Goal: Task Accomplishment & Management: Complete application form

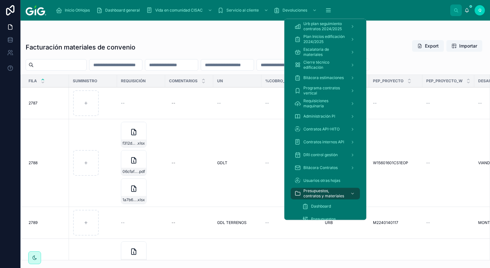
click at [327, 5] on button "scrollable content" at bounding box center [329, 10] width 14 height 12
click at [325, 8] on icon "scrollable content" at bounding box center [328, 10] width 6 height 6
click at [321, 193] on span "Presupuestos, contratos y materiales" at bounding box center [325, 193] width 42 height 10
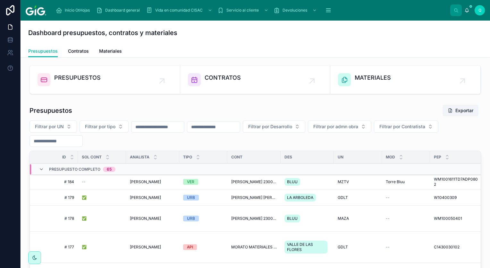
click at [108, 81] on div "PRESUPUESTOS" at bounding box center [105, 79] width 135 height 13
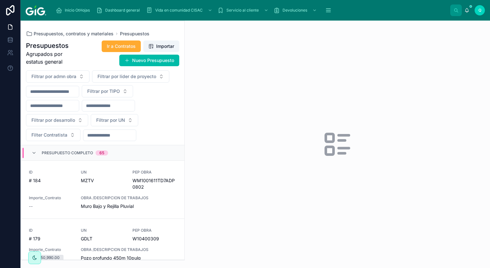
click at [137, 58] on button "Nuevo Presupuesto" at bounding box center [149, 61] width 60 height 12
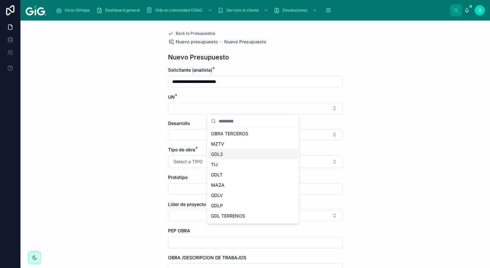
click at [243, 156] on div "GDL3" at bounding box center [253, 154] width 89 height 10
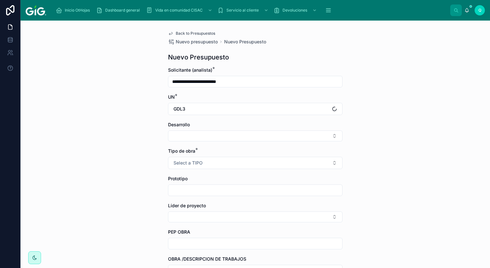
click at [190, 132] on button "Select Button" at bounding box center [255, 135] width 175 height 11
type input "*****"
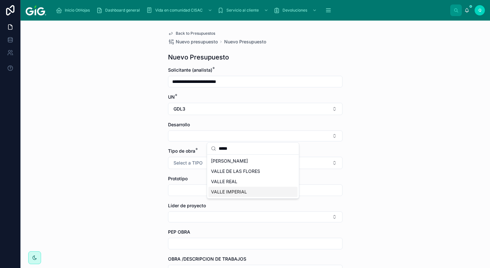
click at [264, 192] on div "VALLE IMPERIAL" at bounding box center [253, 191] width 89 height 10
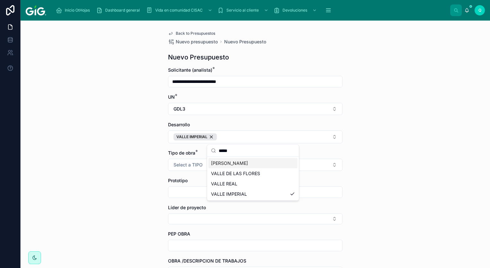
click at [194, 165] on span "Select a TIPO" at bounding box center [188, 164] width 29 height 6
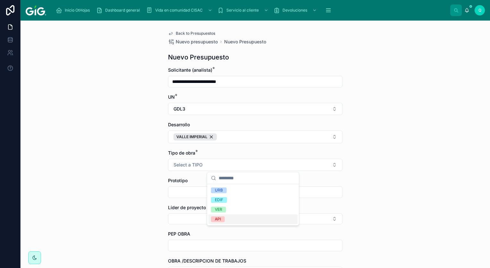
click at [240, 219] on div "API" at bounding box center [253, 219] width 89 height 10
click at [213, 195] on input "text" at bounding box center [255, 191] width 174 height 9
click at [233, 211] on div "Líder de proyecto" at bounding box center [255, 214] width 175 height 20
click at [235, 216] on button "Select Button" at bounding box center [255, 218] width 175 height 11
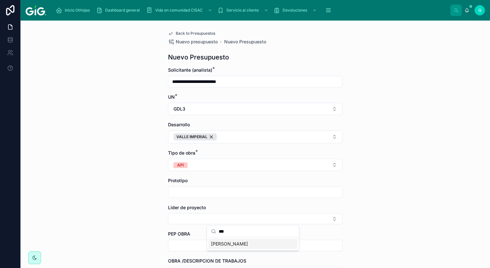
type input "***"
click at [260, 246] on input "text" at bounding box center [255, 245] width 174 height 9
click at [391, 228] on div "**********" at bounding box center [256, 144] width 470 height 247
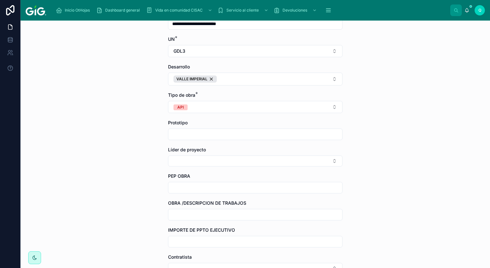
scroll to position [96, 0]
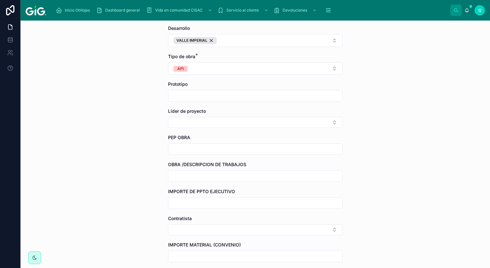
click at [228, 121] on button "Select Button" at bounding box center [255, 122] width 175 height 11
click at [240, 145] on span "[PERSON_NAME]" at bounding box center [229, 147] width 37 height 6
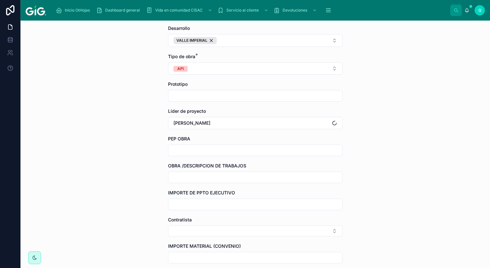
click at [182, 147] on input "text" at bounding box center [255, 150] width 174 height 9
click at [189, 153] on input "text" at bounding box center [255, 150] width 174 height 9
paste input "**********"
type input "**********"
click at [170, 176] on input "text" at bounding box center [255, 177] width 174 height 9
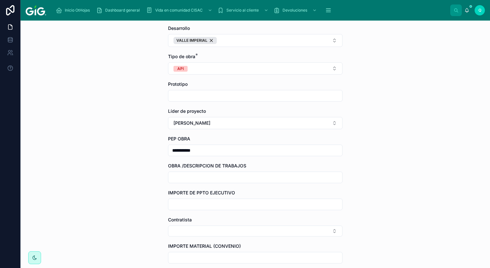
type input "**********"
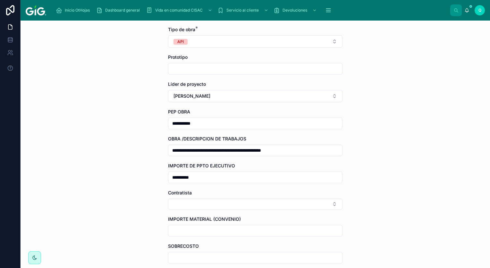
scroll to position [193, 0]
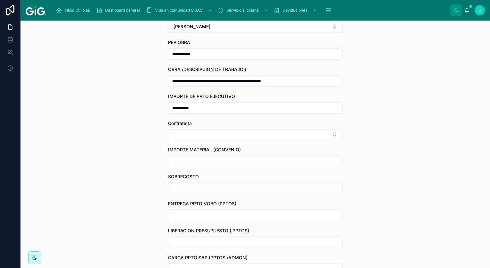
click at [202, 135] on button "Select Button" at bounding box center [255, 134] width 175 height 11
type input "****"
click at [239, 160] on span "SANIRENT DE MEXICO S.A. DE C.V. 2400001756" at bounding box center [249, 162] width 76 height 13
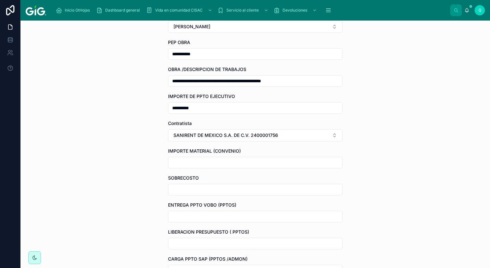
click at [212, 161] on input "text" at bounding box center [255, 162] width 174 height 9
click at [216, 189] on input "text" at bounding box center [255, 189] width 174 height 9
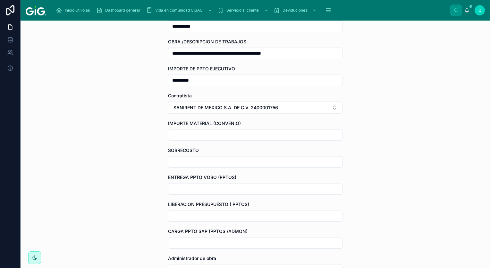
scroll to position [257, 0]
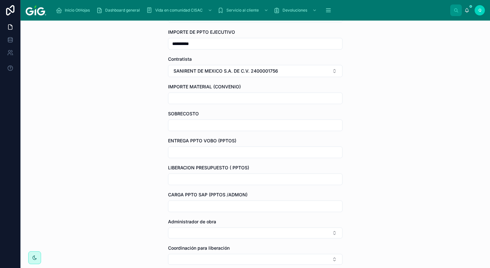
click at [217, 154] on input "text" at bounding box center [255, 152] width 174 height 9
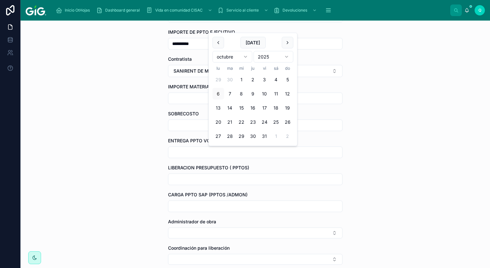
click at [219, 94] on button "6" at bounding box center [219, 94] width 12 height 12
type input "*********"
click at [204, 178] on input "text" at bounding box center [255, 179] width 174 height 9
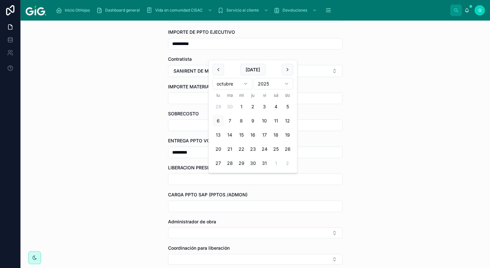
click at [220, 119] on button "6" at bounding box center [219, 121] width 12 height 12
type input "*********"
click at [207, 208] on input "text" at bounding box center [255, 206] width 174 height 9
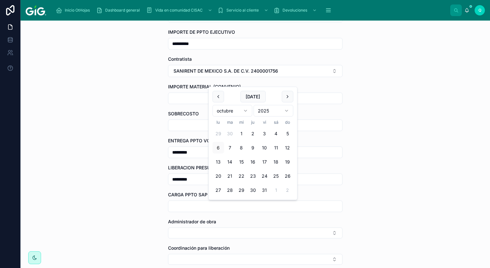
click at [221, 142] on button "6" at bounding box center [219, 148] width 12 height 12
type input "*********"
click at [368, 141] on div "**********" at bounding box center [256, 144] width 470 height 247
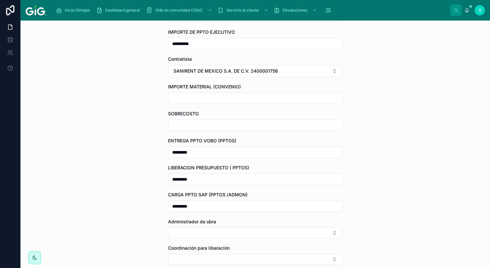
scroll to position [353, 0]
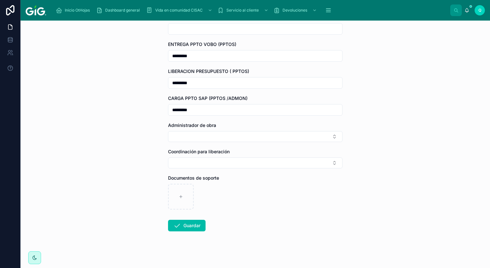
click at [226, 139] on button "Select Button" at bounding box center [255, 136] width 175 height 11
type input "***"
click at [236, 159] on span "[PERSON_NAME] [PERSON_NAME]" at bounding box center [248, 161] width 75 height 6
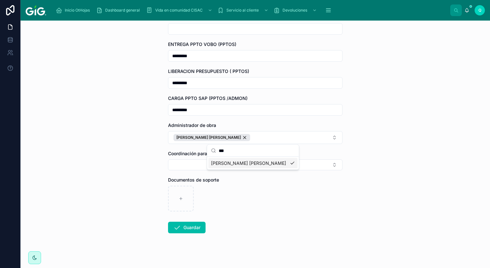
click at [195, 164] on button "Select Button" at bounding box center [255, 164] width 175 height 11
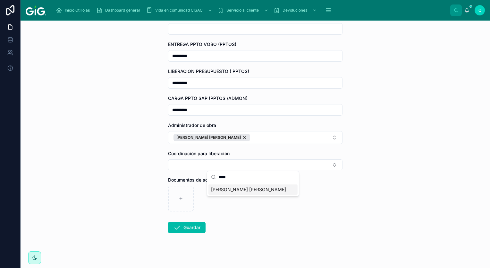
type input "****"
click at [247, 189] on span "[PERSON_NAME] [PERSON_NAME]" at bounding box center [248, 189] width 75 height 6
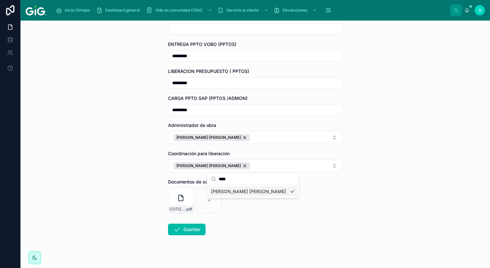
click at [193, 229] on button "Guardar" at bounding box center [187, 229] width 38 height 12
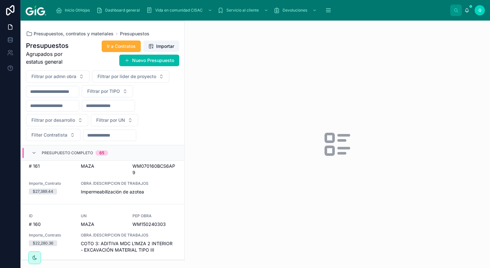
click at [29, 151] on div "Presupuesto Completo 65" at bounding box center [70, 153] width 92 height 10
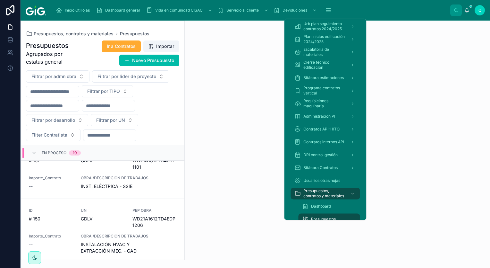
click at [329, 10] on icon "scrollable content" at bounding box center [328, 10] width 4 height 0
click at [339, 192] on span "Presupuestos, contratos y materiales" at bounding box center [325, 193] width 42 height 10
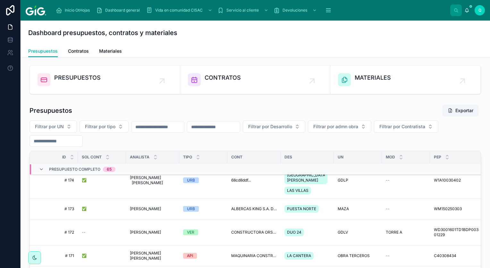
scroll to position [96, 0]
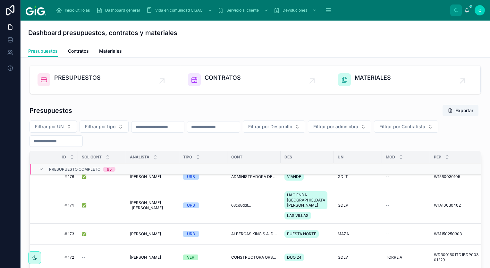
click at [41, 170] on icon at bounding box center [41, 169] width 5 height 5
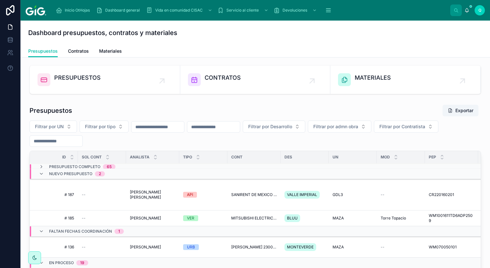
scroll to position [0, 0]
click at [42, 174] on icon at bounding box center [41, 173] width 5 height 5
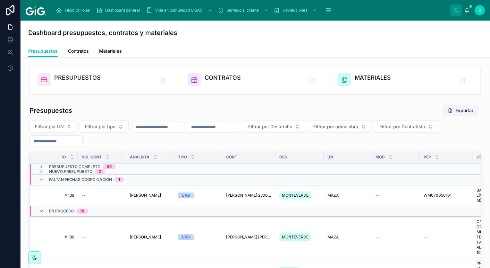
click at [42, 174] on div "Faltan fechas coordinación 1" at bounding box center [81, 179] width 85 height 10
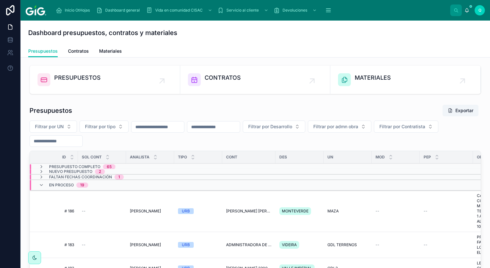
click at [41, 171] on icon at bounding box center [41, 171] width 5 height 5
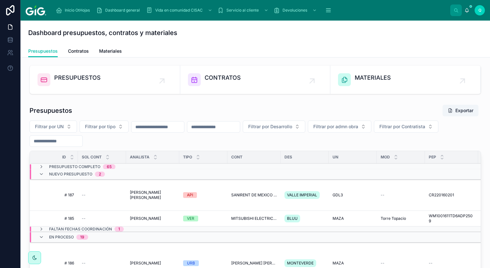
click at [222, 193] on div "API" at bounding box center [203, 195] width 40 height 6
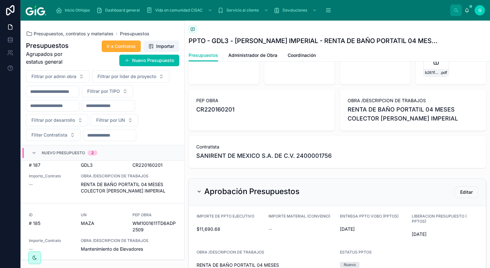
scroll to position [64, 0]
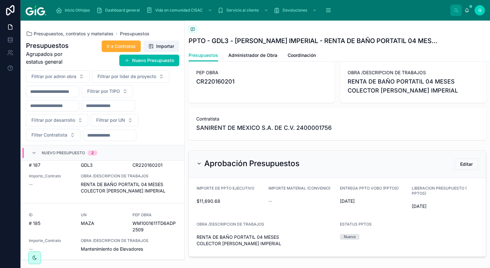
click at [455, 163] on button "Editar" at bounding box center [466, 164] width 23 height 12
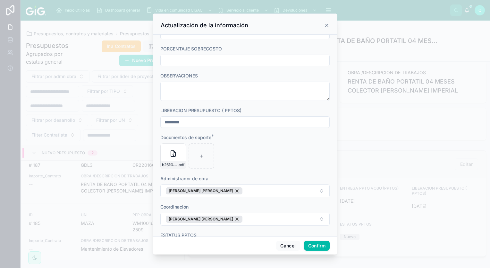
scroll to position [318, 0]
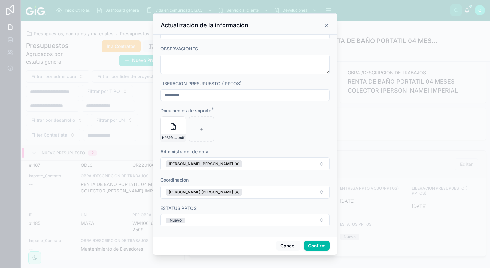
click at [209, 219] on button "Nuevo" at bounding box center [244, 220] width 169 height 12
click at [219, 206] on div "Completo" at bounding box center [213, 205] width 18 height 5
click at [321, 246] on button "Confirm" at bounding box center [317, 245] width 26 height 10
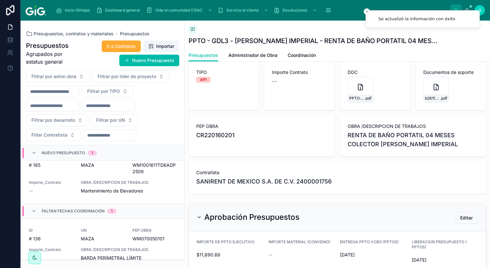
scroll to position [0, 0]
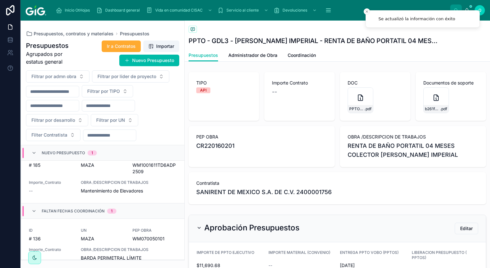
click at [253, 56] on span "Administrador de Obra" at bounding box center [252, 55] width 49 height 6
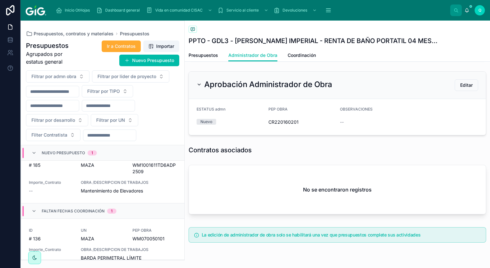
scroll to position [194, 0]
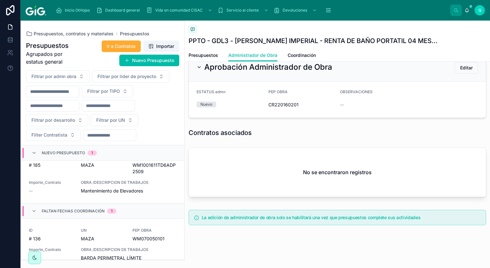
click at [460, 67] on span "Editar" at bounding box center [466, 68] width 13 height 6
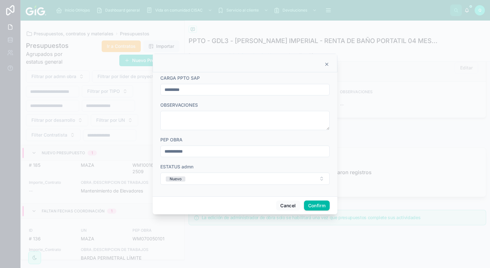
click at [231, 177] on button "Nuevo" at bounding box center [244, 178] width 169 height 12
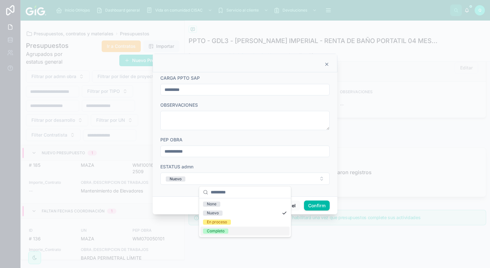
click at [234, 230] on div "Completo" at bounding box center [245, 230] width 89 height 9
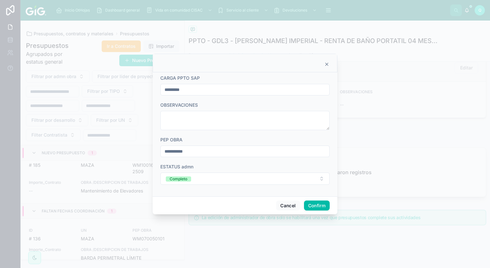
click at [314, 206] on button "Confirm" at bounding box center [317, 205] width 26 height 10
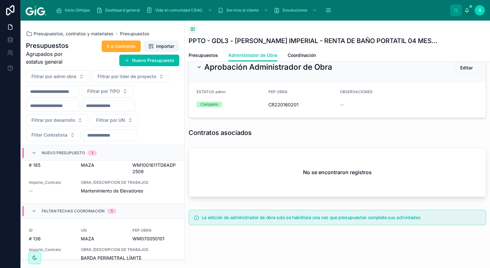
scroll to position [0, 0]
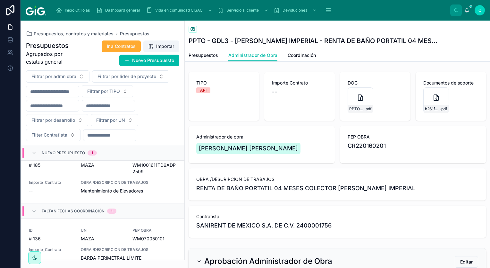
click at [307, 55] on span "Coordinación" at bounding box center [302, 55] width 28 height 6
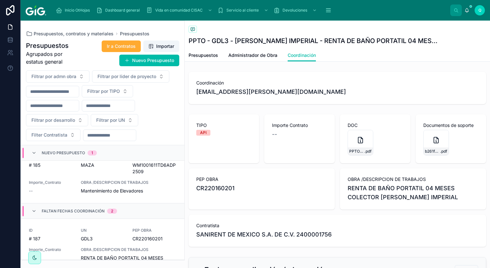
scroll to position [133, 0]
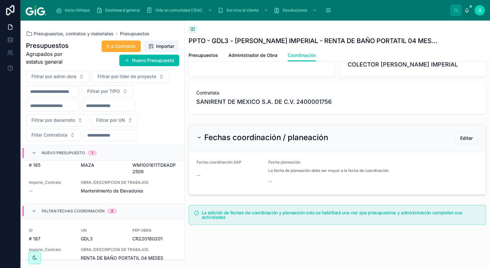
click at [460, 135] on span "Editar" at bounding box center [466, 138] width 13 height 6
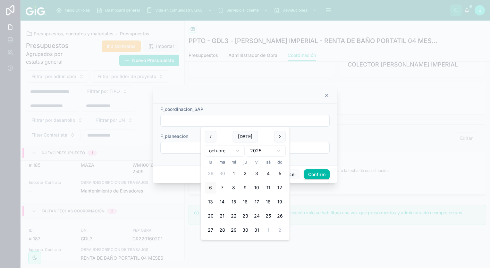
click at [208, 121] on input "text" at bounding box center [245, 120] width 169 height 9
click at [208, 187] on button "6" at bounding box center [211, 188] width 12 height 12
type input "*********"
click at [175, 147] on input "text" at bounding box center [245, 147] width 169 height 9
click at [211, 215] on button "6" at bounding box center [211, 215] width 12 height 12
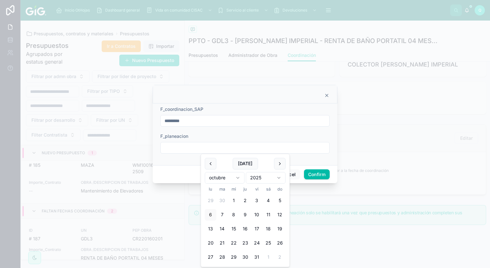
type input "*********"
click at [298, 142] on div "*********" at bounding box center [244, 148] width 169 height 12
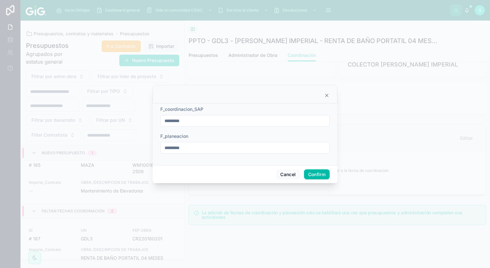
click at [318, 172] on button "Confirm" at bounding box center [317, 174] width 26 height 10
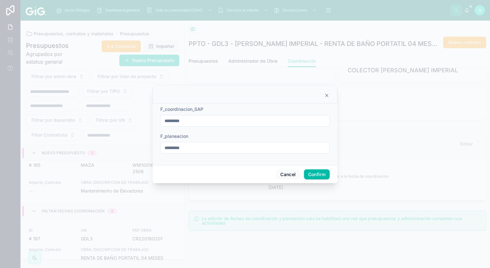
scroll to position [138, 0]
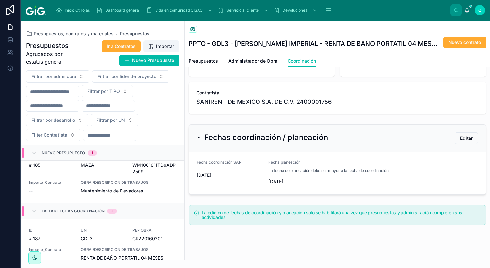
click at [454, 42] on span "Nuevo contrato" at bounding box center [465, 42] width 33 height 6
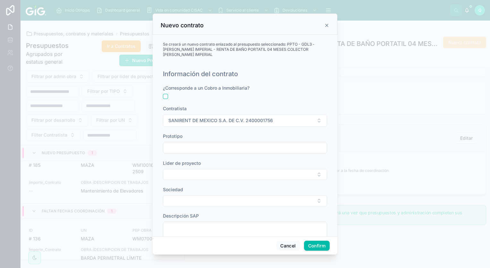
click at [204, 143] on input "text" at bounding box center [245, 147] width 164 height 9
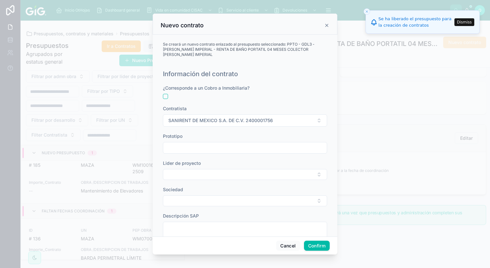
click at [207, 173] on button "Select Button" at bounding box center [245, 174] width 164 height 11
type input "***"
click at [238, 195] on span "[PERSON_NAME]" at bounding box center [219, 194] width 37 height 6
click at [189, 197] on button "Select Button" at bounding box center [245, 202] width 164 height 11
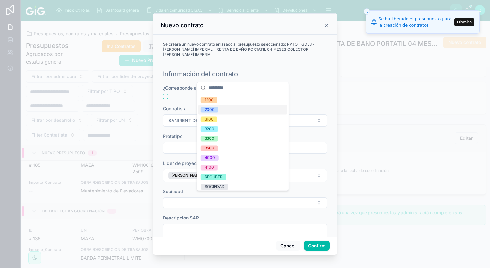
click at [217, 107] on span "2000" at bounding box center [210, 110] width 18 height 6
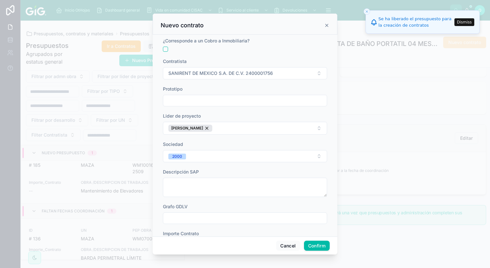
scroll to position [96, 0]
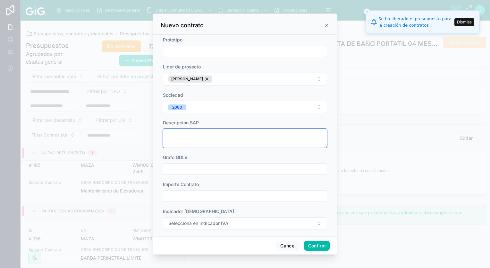
click at [208, 135] on textarea at bounding box center [245, 137] width 164 height 19
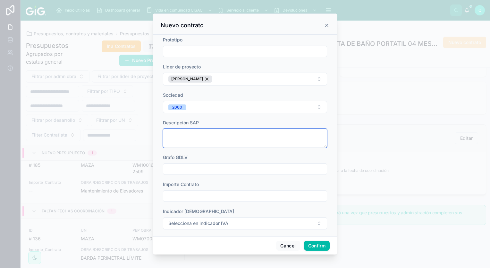
click at [219, 135] on textarea at bounding box center [245, 137] width 164 height 19
paste textarea "**********"
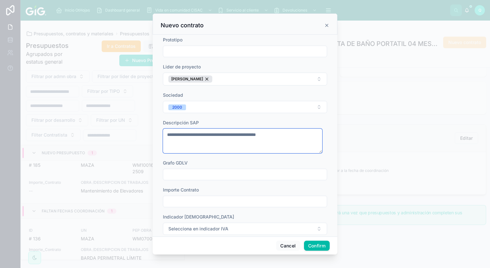
type textarea "**********"
click at [191, 171] on input "text" at bounding box center [245, 174] width 164 height 9
click at [198, 197] on input "text" at bounding box center [245, 201] width 164 height 9
click at [304, 162] on div "Grafo GDLV" at bounding box center [245, 169] width 164 height 21
click at [197, 198] on input "text" at bounding box center [245, 201] width 164 height 9
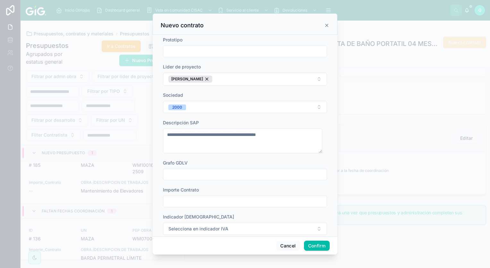
paste input "**********"
type input "**********"
click at [223, 225] on span "Selecciona en indicador IVA" at bounding box center [198, 228] width 60 height 6
click at [222, 202] on div "16%" at bounding box center [242, 200] width 89 height 10
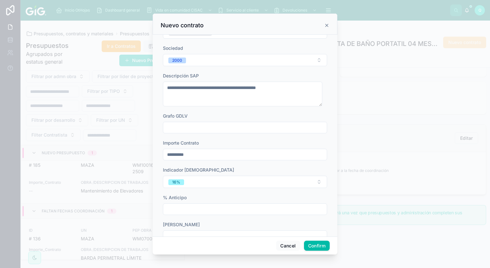
scroll to position [193, 0]
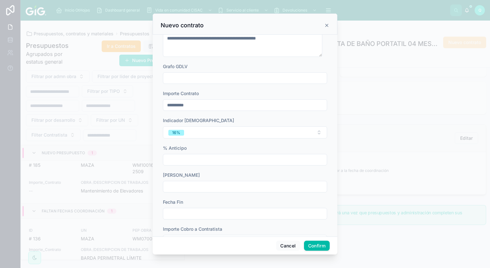
click at [225, 159] on div at bounding box center [245, 160] width 164 height 12
click at [210, 182] on input "text" at bounding box center [245, 186] width 164 height 9
click at [226, 90] on html "Inicio OtHojas Dashboard general Vida en comunidad CISAC Servicio al cliente De…" at bounding box center [245, 134] width 490 height 268
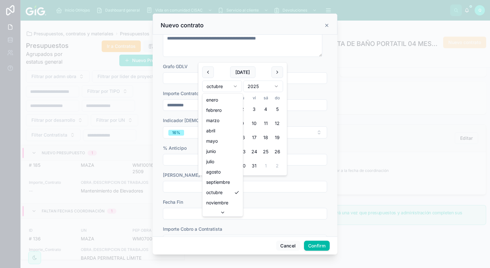
click at [279, 123] on html "Inicio OtHojas Dashboard general Vida en comunidad CISAC Servicio al cliente De…" at bounding box center [245, 134] width 490 height 268
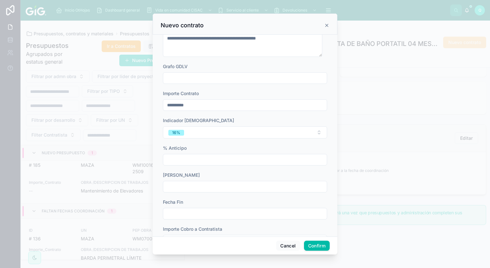
click at [229, 157] on input "text" at bounding box center [245, 159] width 164 height 9
click at [217, 182] on input "text" at bounding box center [245, 186] width 164 height 9
click at [228, 86] on html "Inicio OtHojas Dashboard general Vida en comunidad CISAC Servicio al cliente De…" at bounding box center [245, 134] width 490 height 268
click at [266, 121] on button "12" at bounding box center [266, 123] width 12 height 12
type input "*********"
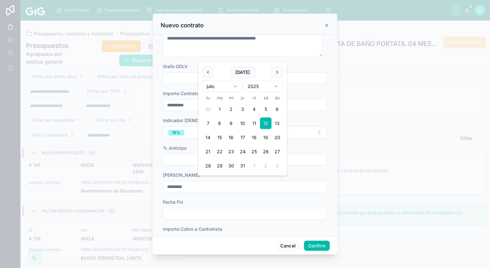
click at [233, 211] on input "text" at bounding box center [245, 213] width 164 height 9
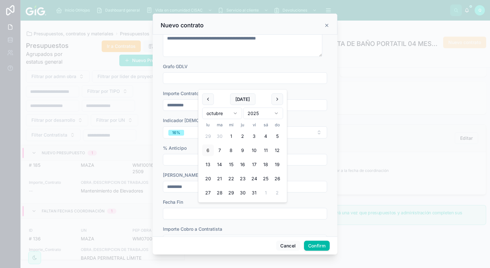
click at [274, 114] on html "Inicio OtHojas Dashboard general Vida en comunidad CISAC Servicio al cliente De…" at bounding box center [245, 134] width 490 height 268
click at [218, 134] on html "Inicio OtHojas Dashboard general Vida en comunidad CISAC Servicio al cliente De…" at bounding box center [245, 134] width 490 height 268
click at [214, 210] on input "text" at bounding box center [245, 213] width 164 height 9
click at [278, 150] on button "12" at bounding box center [278, 150] width 12 height 12
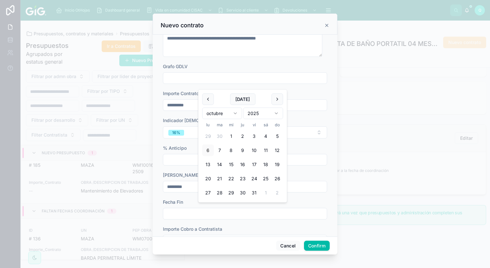
type input "**********"
click at [309, 199] on div "Fecha Fin" at bounding box center [245, 202] width 164 height 6
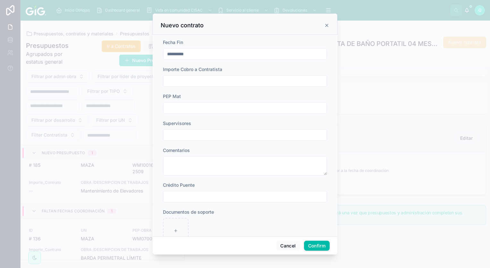
scroll to position [353, 0]
click at [210, 134] on div "**********" at bounding box center [245, 11] width 164 height 558
click at [208, 133] on div at bounding box center [245, 134] width 164 height 12
click at [206, 129] on input "text" at bounding box center [245, 133] width 164 height 9
type input "**********"
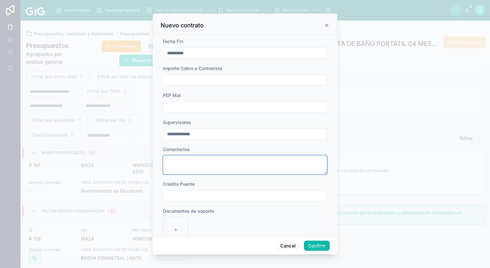
click at [190, 160] on textarea at bounding box center [245, 164] width 164 height 19
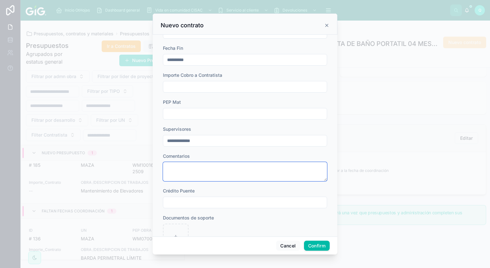
scroll to position [408, 0]
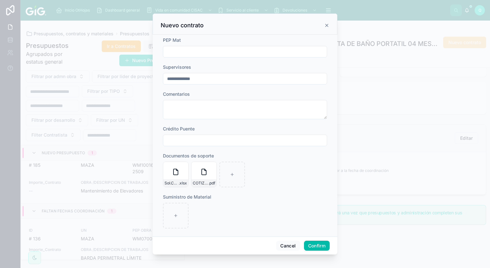
drag, startPoint x: 318, startPoint y: 245, endPoint x: 317, endPoint y: 240, distance: 4.9
click at [319, 238] on div "Cancel Confirm" at bounding box center [245, 245] width 185 height 18
click at [314, 248] on button "Confirm" at bounding box center [317, 245] width 26 height 10
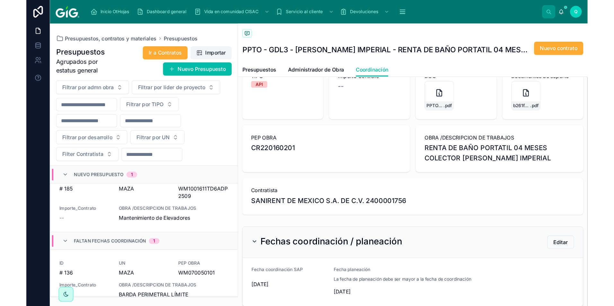
scroll to position [0, 0]
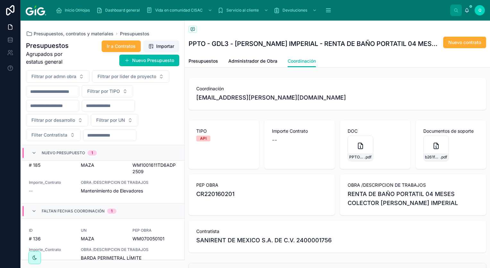
click at [130, 45] on span "Ir a Contratos" at bounding box center [121, 46] width 29 height 6
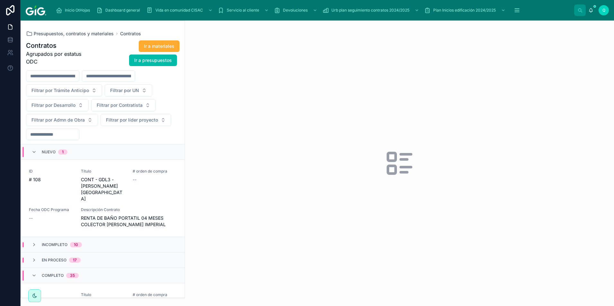
click at [153, 63] on span "Ir a presupuestos" at bounding box center [153, 60] width 38 height 6
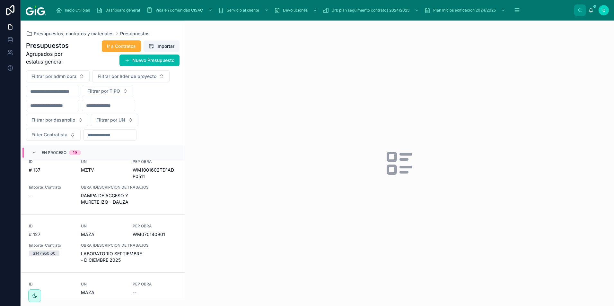
scroll to position [1192, 0]
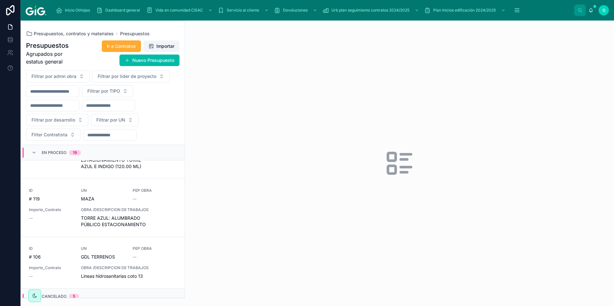
click at [124, 46] on span "Ir a Contratos" at bounding box center [121, 46] width 29 height 6
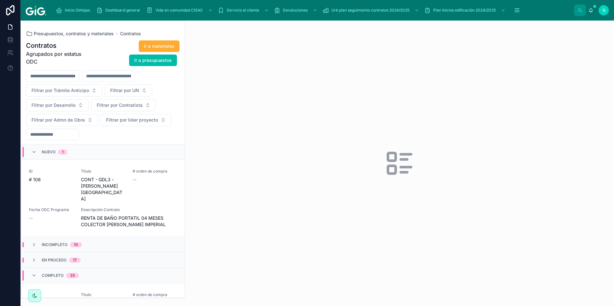
click at [55, 253] on div "En proceso 17" at bounding box center [102, 260] width 163 height 15
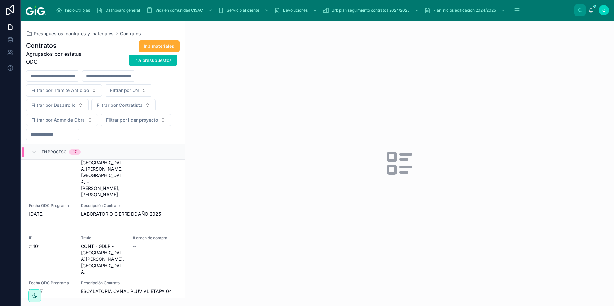
scroll to position [321, 0]
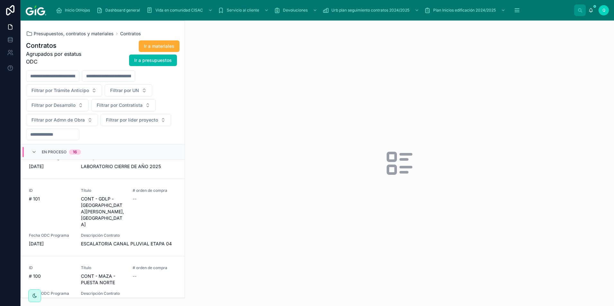
click at [490, 13] on icon "scrollable content" at bounding box center [516, 10] width 6 height 6
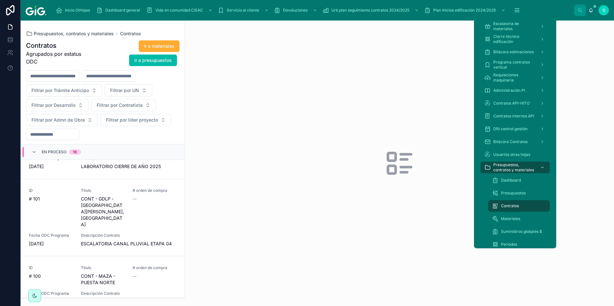
click at [490, 178] on div "Dashboard" at bounding box center [519, 180] width 54 height 10
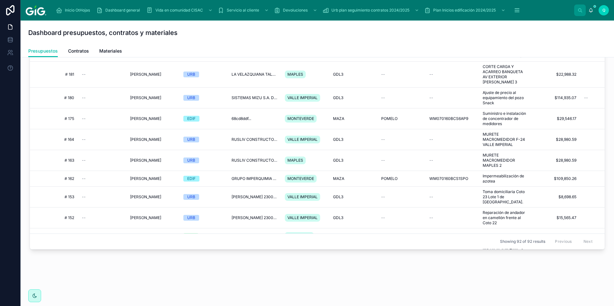
scroll to position [106, 0]
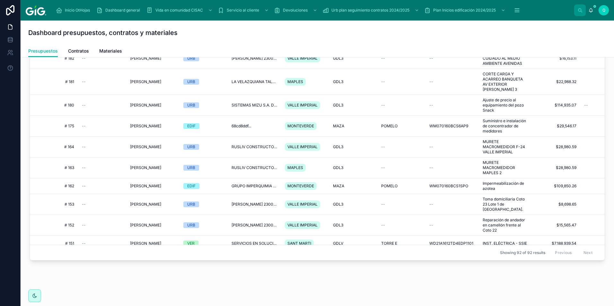
click at [80, 44] on div "Dashboard presupuestos, contratos y materiales" at bounding box center [317, 33] width 578 height 24
click at [82, 52] on span "Contratos" at bounding box center [78, 51] width 21 height 6
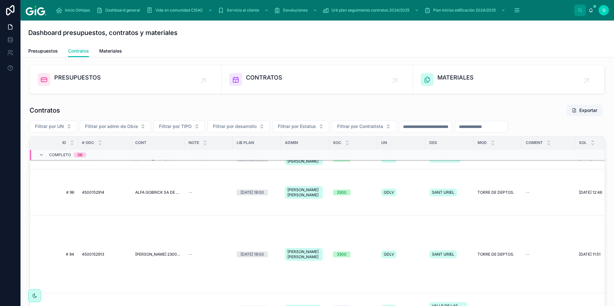
scroll to position [904, 0]
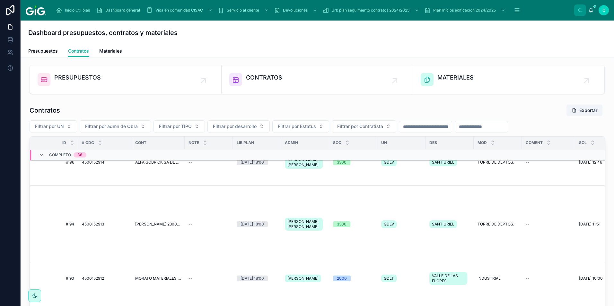
click at [379, 126] on span "Filtrar por Contratista" at bounding box center [360, 126] width 46 height 6
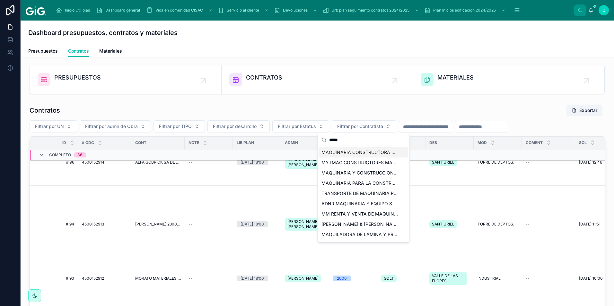
type input "*****"
click at [371, 153] on span "MAQUINARIA CONSTRUCTORA CIG 2800000228" at bounding box center [359, 152] width 76 height 6
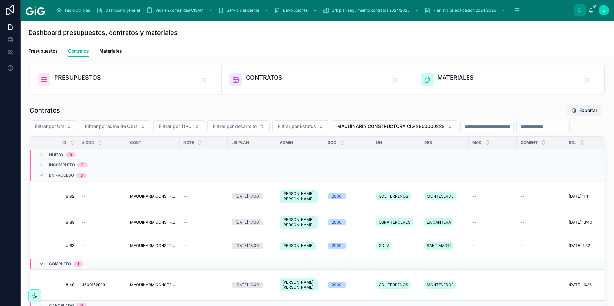
scroll to position [32, 0]
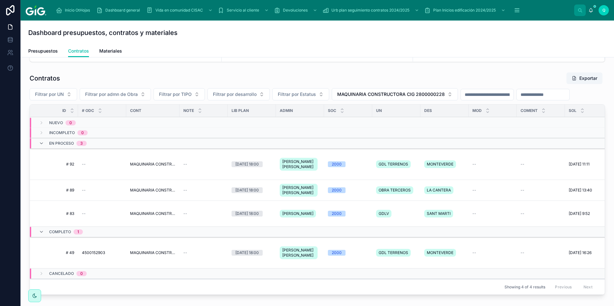
click at [361, 167] on div "2000" at bounding box center [348, 164] width 40 height 6
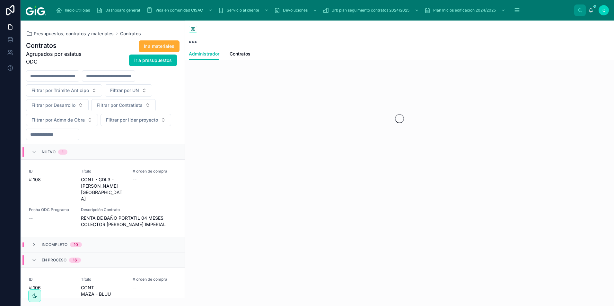
scroll to position [523, 0]
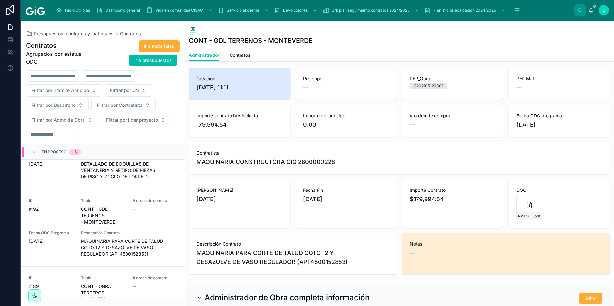
scroll to position [96, 0]
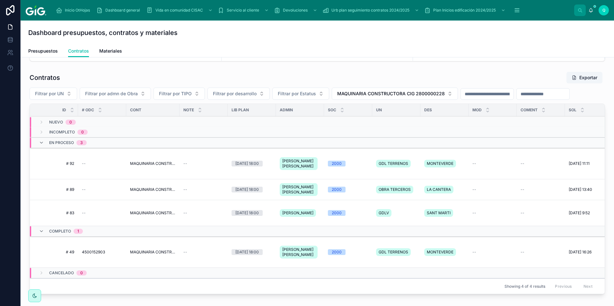
scroll to position [96, 0]
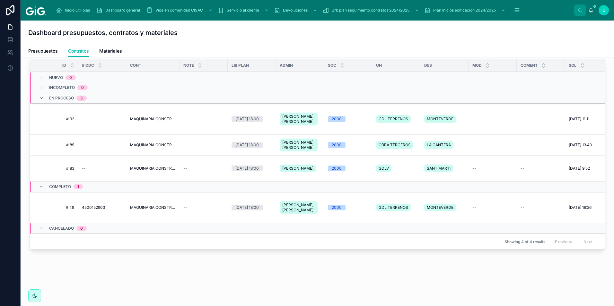
click at [167, 208] on span "MAQUINARIA CONSTRUCTORA CIG 2800000228" at bounding box center [153, 207] width 46 height 5
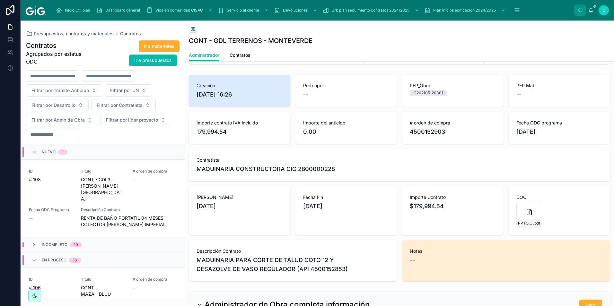
scroll to position [32, 0]
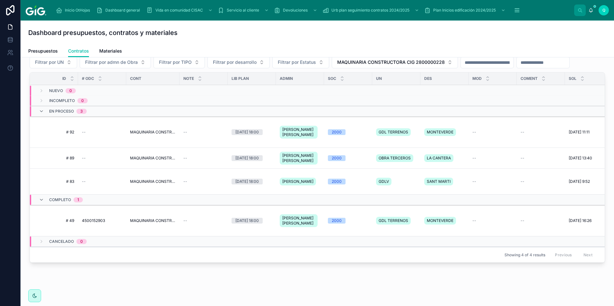
click at [84, 223] on span "4500152903" at bounding box center [93, 220] width 23 height 5
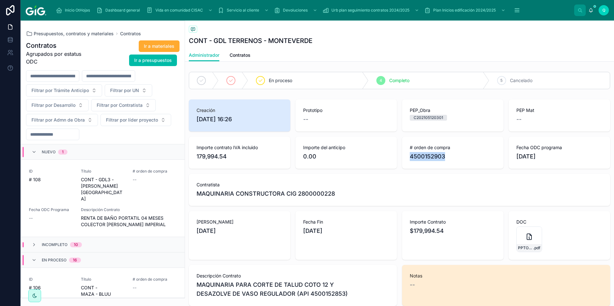
drag, startPoint x: 407, startPoint y: 154, endPoint x: 448, endPoint y: 156, distance: 40.8
click at [448, 156] on span "4500152903" at bounding box center [452, 156] width 86 height 9
copy span "4500152903"
